Goal: Task Accomplishment & Management: Manage account settings

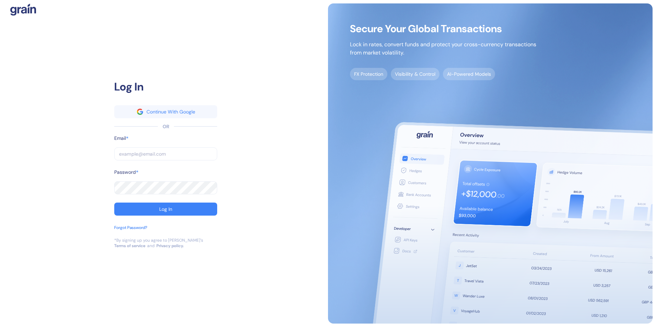
type input "[EMAIL_ADDRESS][PERSON_NAME][PERSON_NAME][DOMAIN_NAME]"
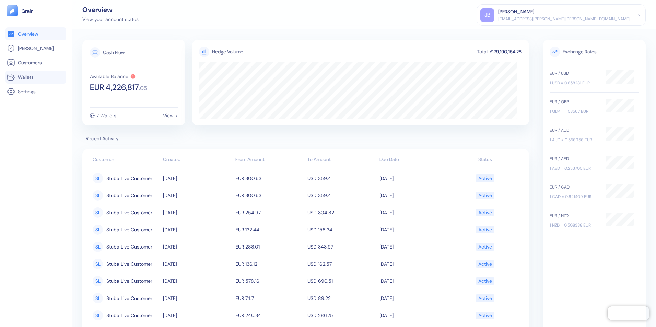
click at [23, 75] on span "Wallets" at bounding box center [26, 77] width 16 height 7
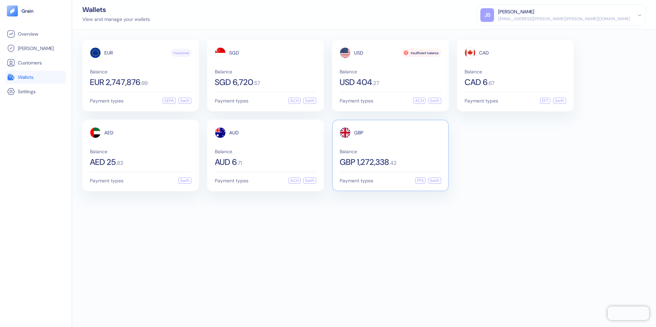
click at [374, 151] on span "Balance" at bounding box center [391, 151] width 102 height 5
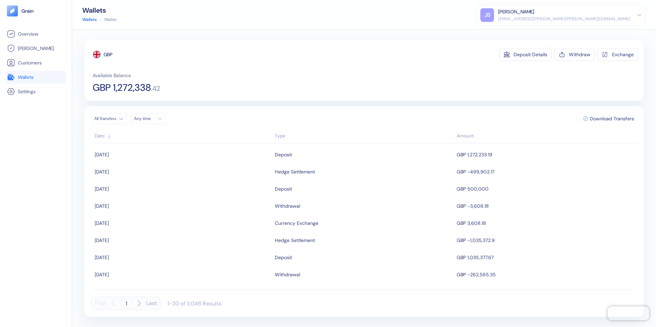
click at [31, 75] on span "Wallets" at bounding box center [26, 77] width 16 height 7
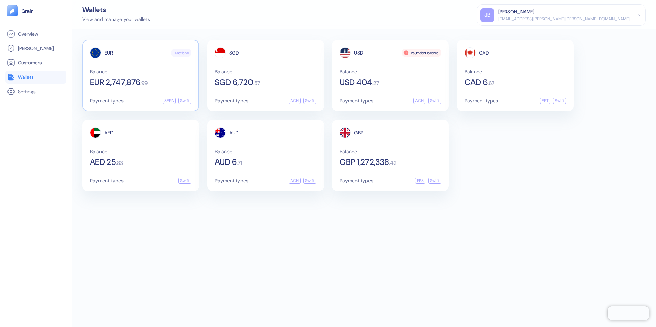
click at [138, 80] on span "EUR 2,747,876" at bounding box center [115, 82] width 50 height 8
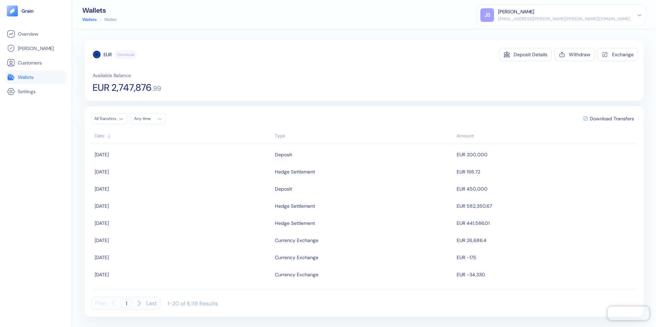
click at [27, 74] on span "Wallets" at bounding box center [26, 77] width 16 height 7
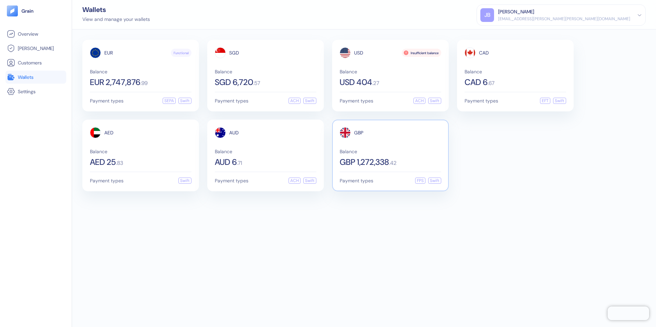
click at [399, 153] on span "Balance" at bounding box center [391, 151] width 102 height 5
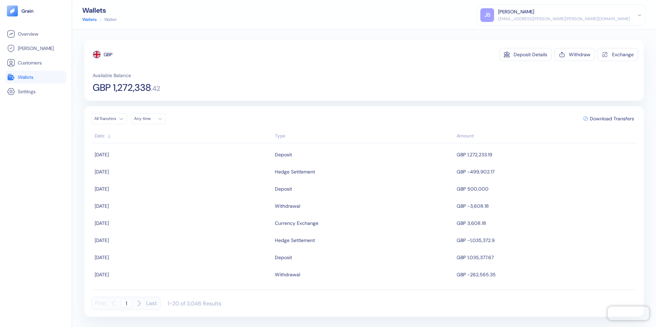
click at [29, 76] on span "Wallets" at bounding box center [26, 77] width 16 height 7
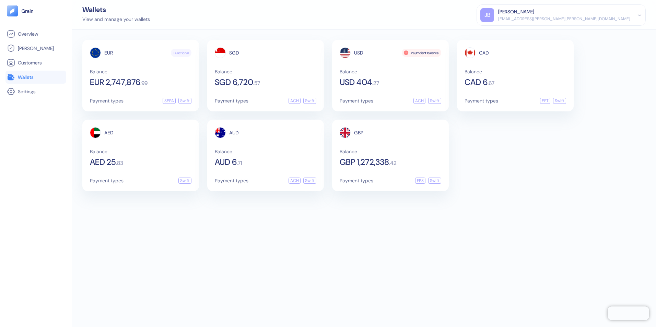
click at [429, 243] on div "EUR Functional Balance EUR 2,747,876 . 99 Payment types SEPA Swift SGD Balance …" at bounding box center [364, 178] width 584 height 298
